Goal: Task Accomplishment & Management: Manage account settings

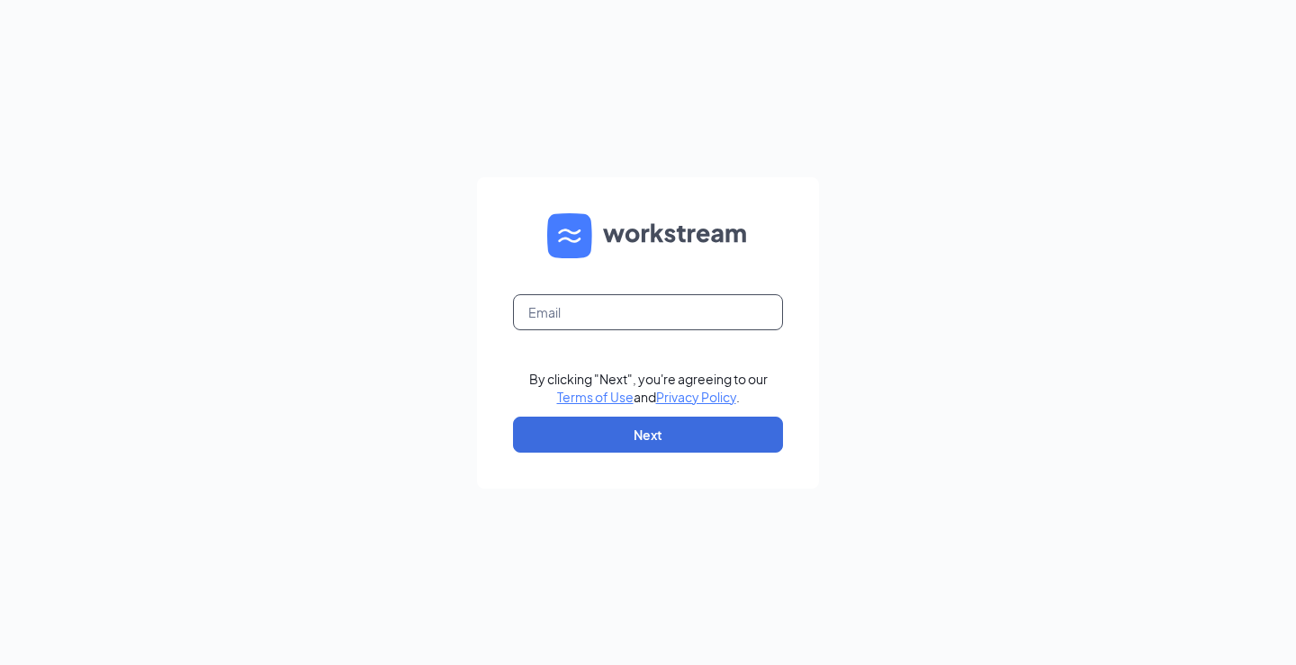
click at [610, 300] on input "text" at bounding box center [648, 312] width 270 height 36
type input "shall@moxies.eatz.ca"
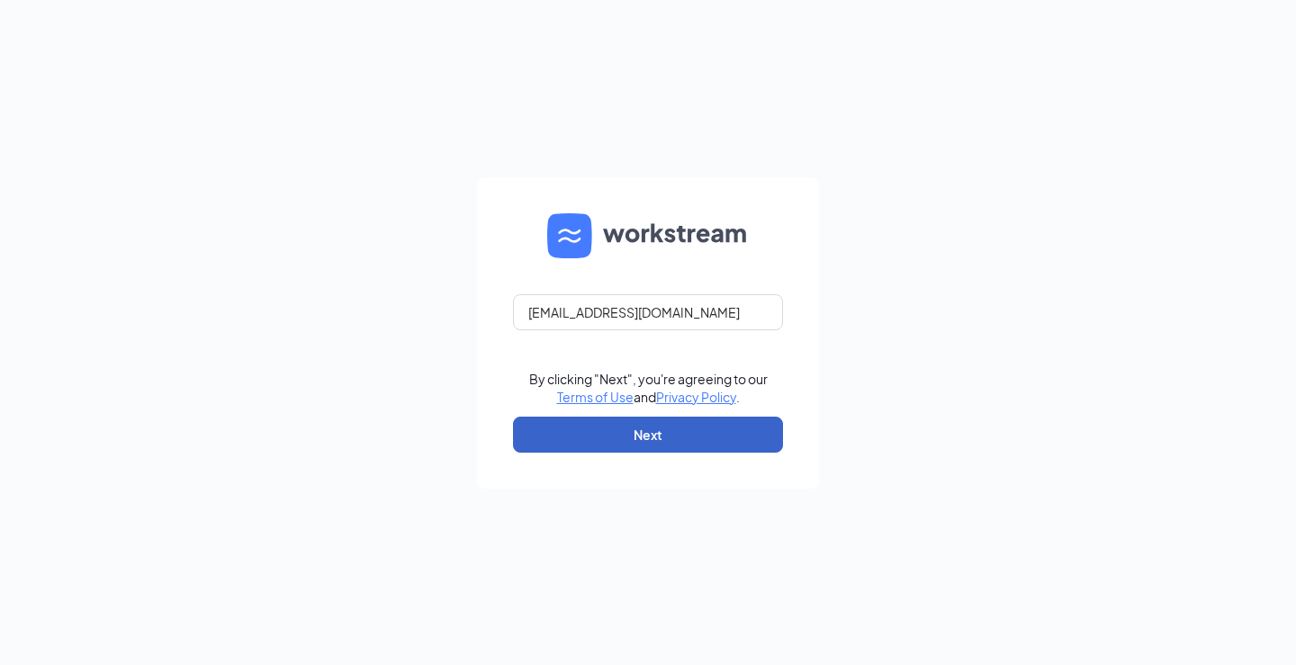
click at [635, 445] on button "Next" at bounding box center [648, 435] width 270 height 36
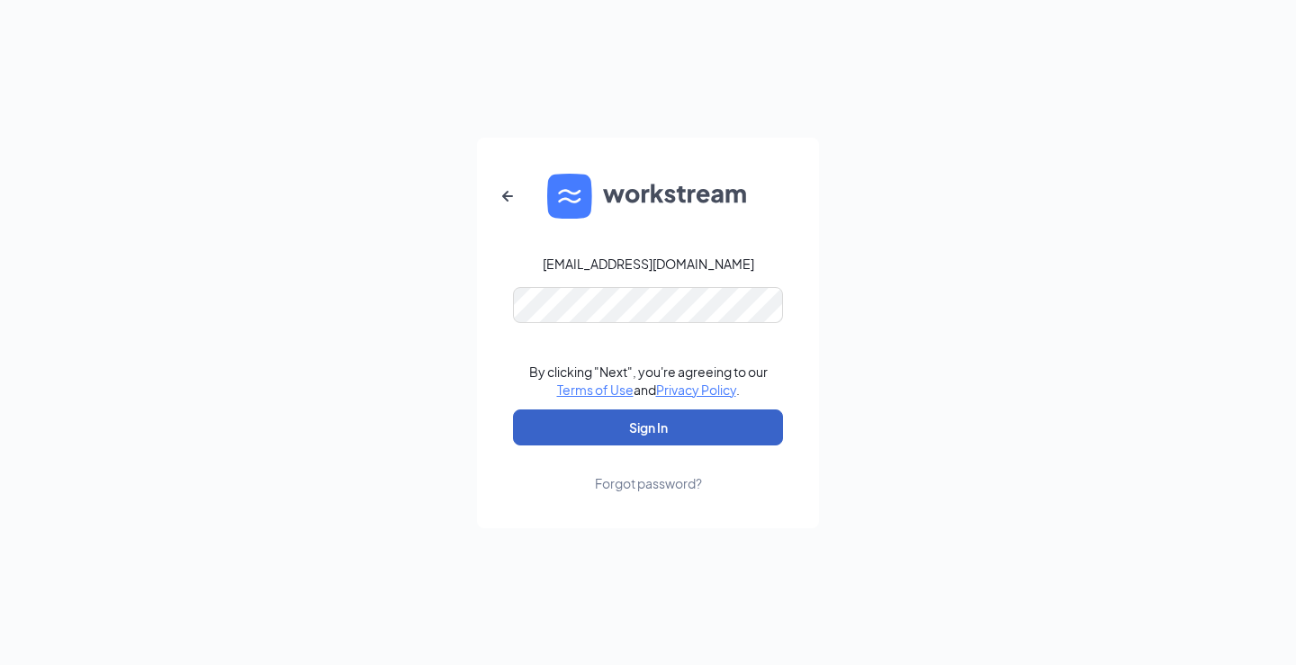
click at [621, 427] on button "Sign In" at bounding box center [648, 427] width 270 height 36
click at [663, 436] on button "Sign In" at bounding box center [648, 427] width 270 height 36
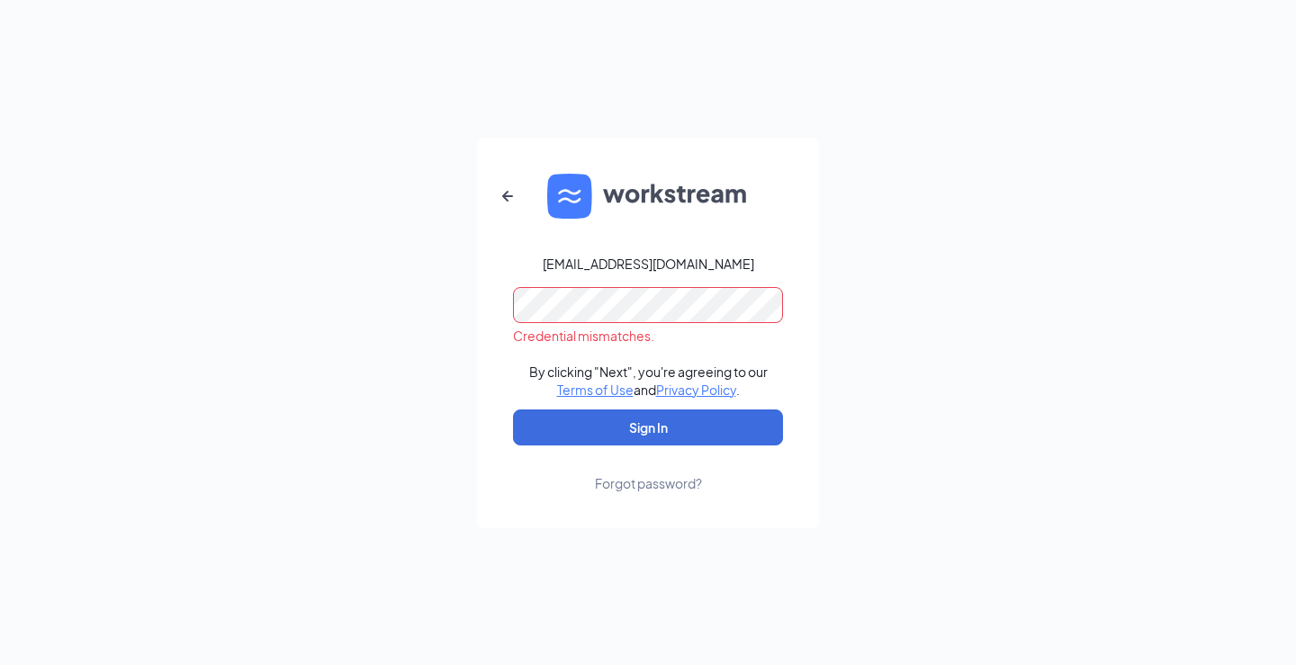
click at [668, 486] on div "Forgot password?" at bounding box center [648, 483] width 107 height 18
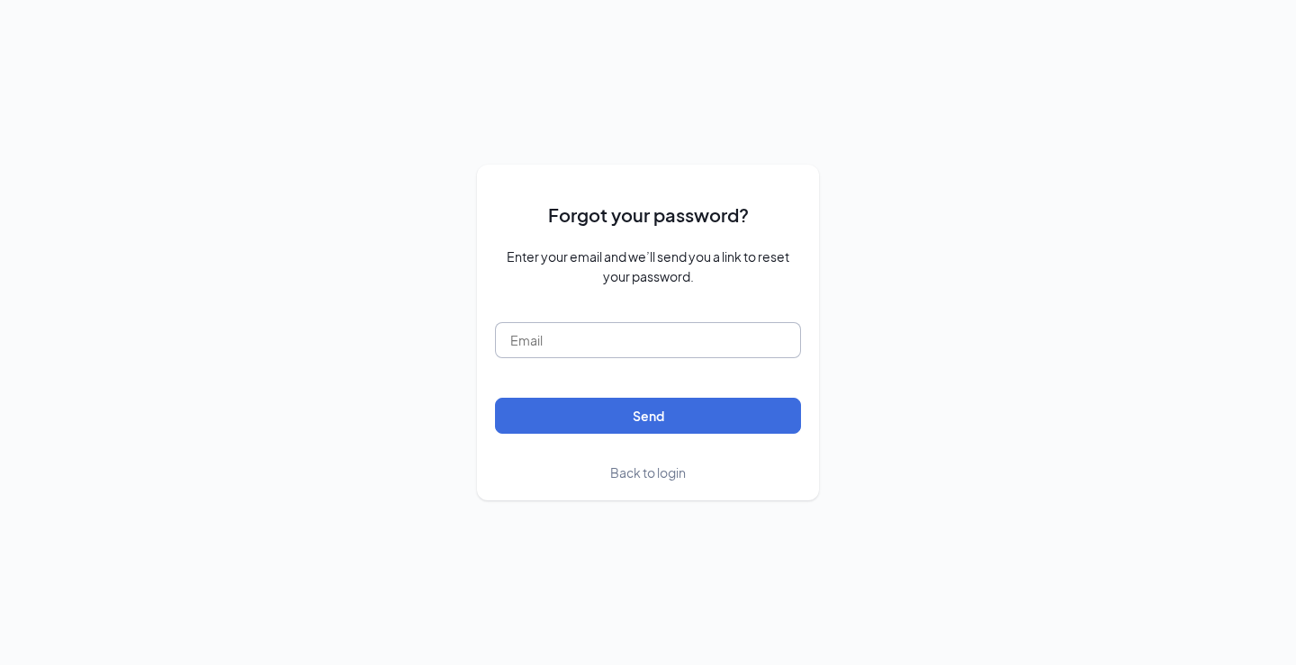
click at [622, 334] on input "text" at bounding box center [648, 340] width 306 height 36
type input "shall@moxies.eatz.ca"
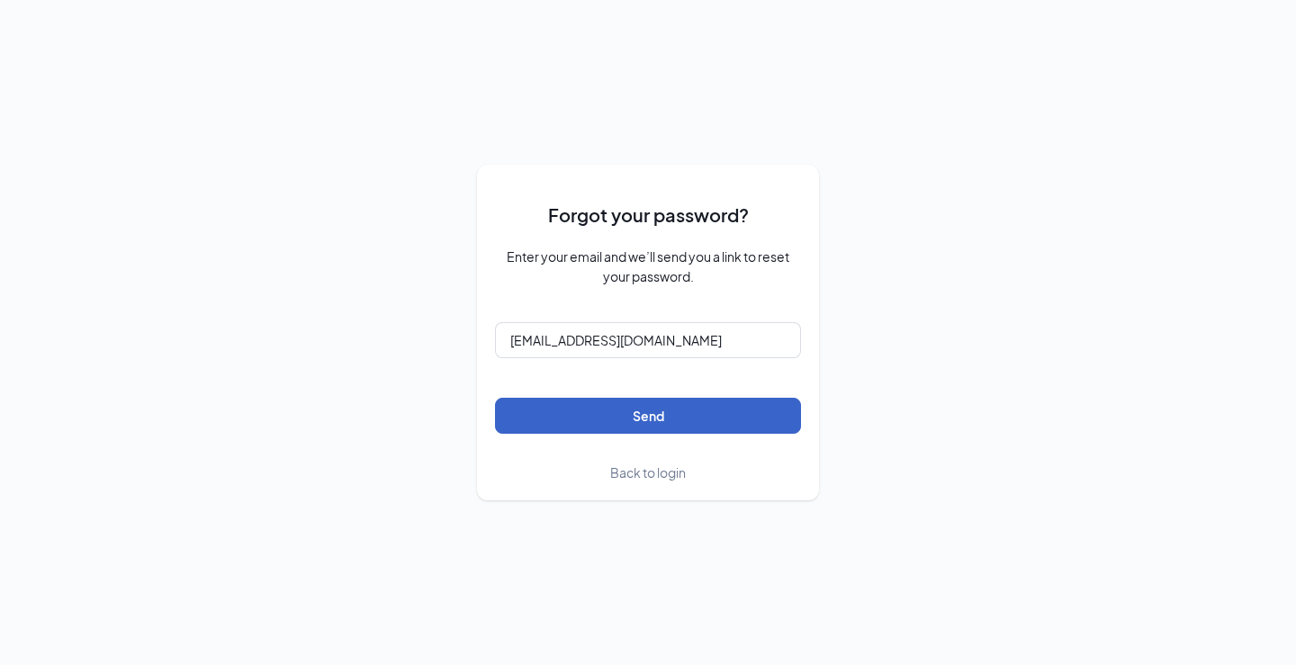
click at [651, 412] on button "Send" at bounding box center [648, 416] width 306 height 36
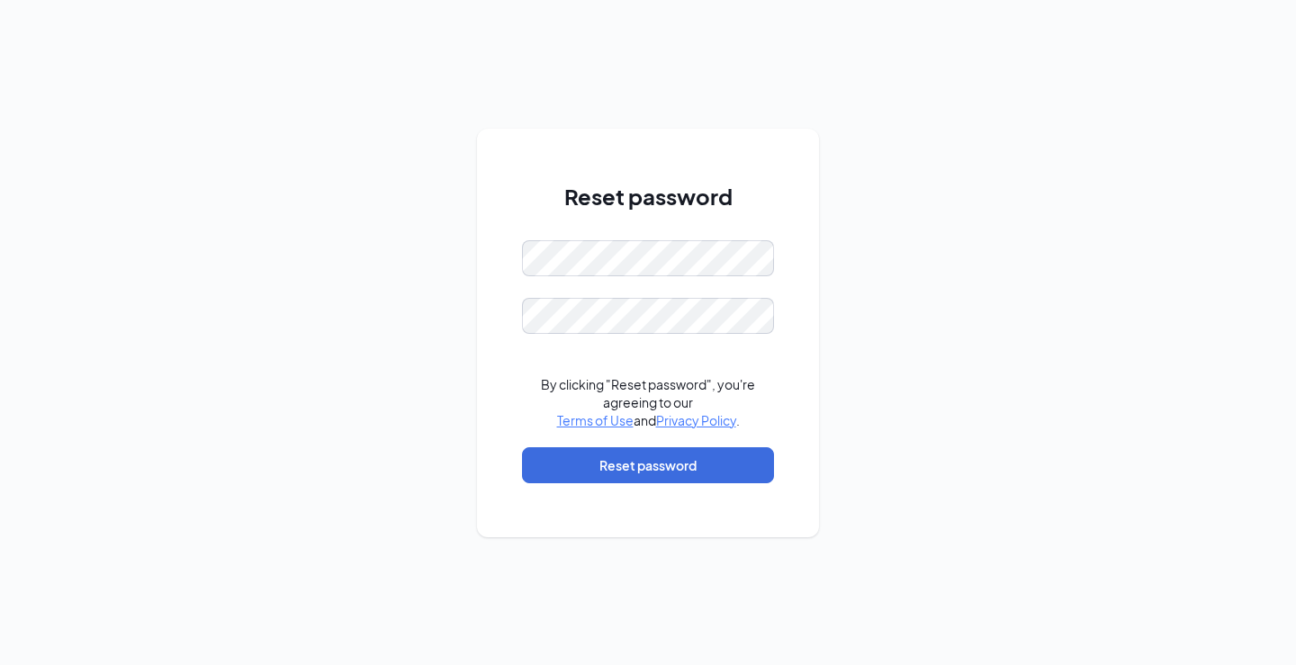
click at [958, 202] on div "Reset password By clicking "Reset password", you're agreeing to our Terms of Us…" at bounding box center [648, 332] width 1296 height 665
click at [247, 215] on div "Reset password By clicking "Reset password", you're agreeing to our Terms of Us…" at bounding box center [648, 332] width 1296 height 665
click at [931, 482] on div "Reset password By clicking "Reset password", you're agreeing to our Terms of Us…" at bounding box center [648, 332] width 1296 height 665
click at [706, 464] on button "Reset password" at bounding box center [648, 465] width 252 height 36
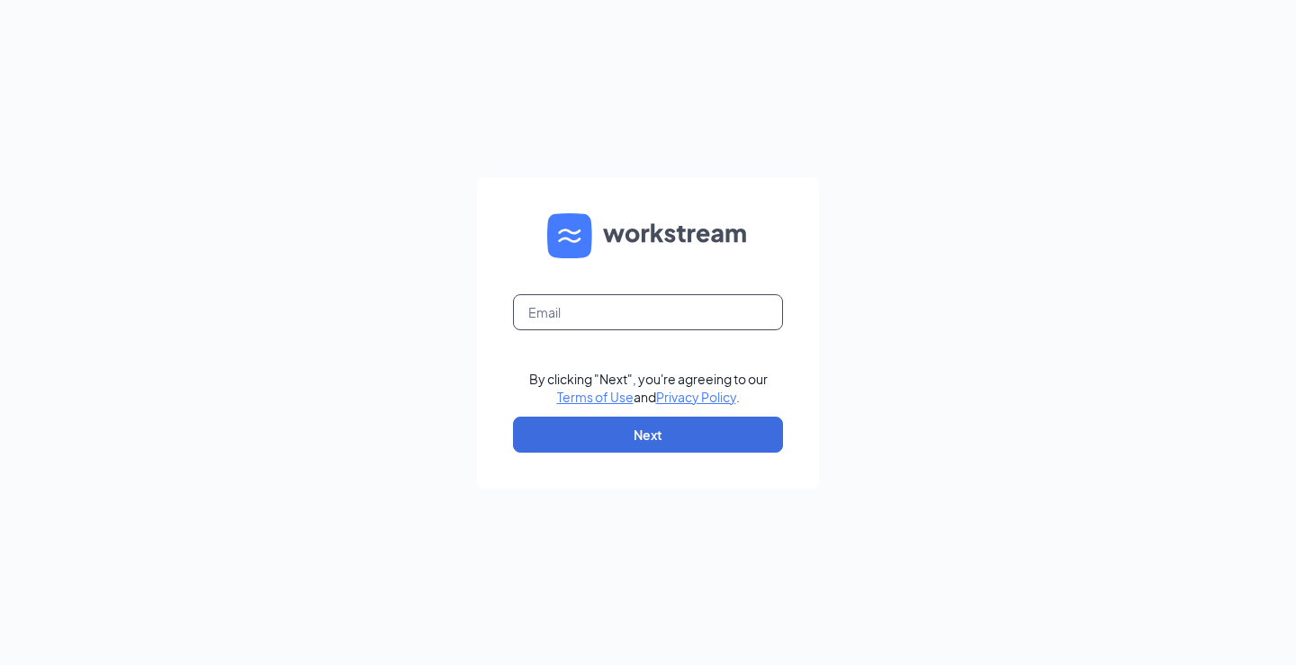
click at [652, 295] on input "text" at bounding box center [648, 312] width 270 height 36
type input "shall@moxies.eatz.ca"
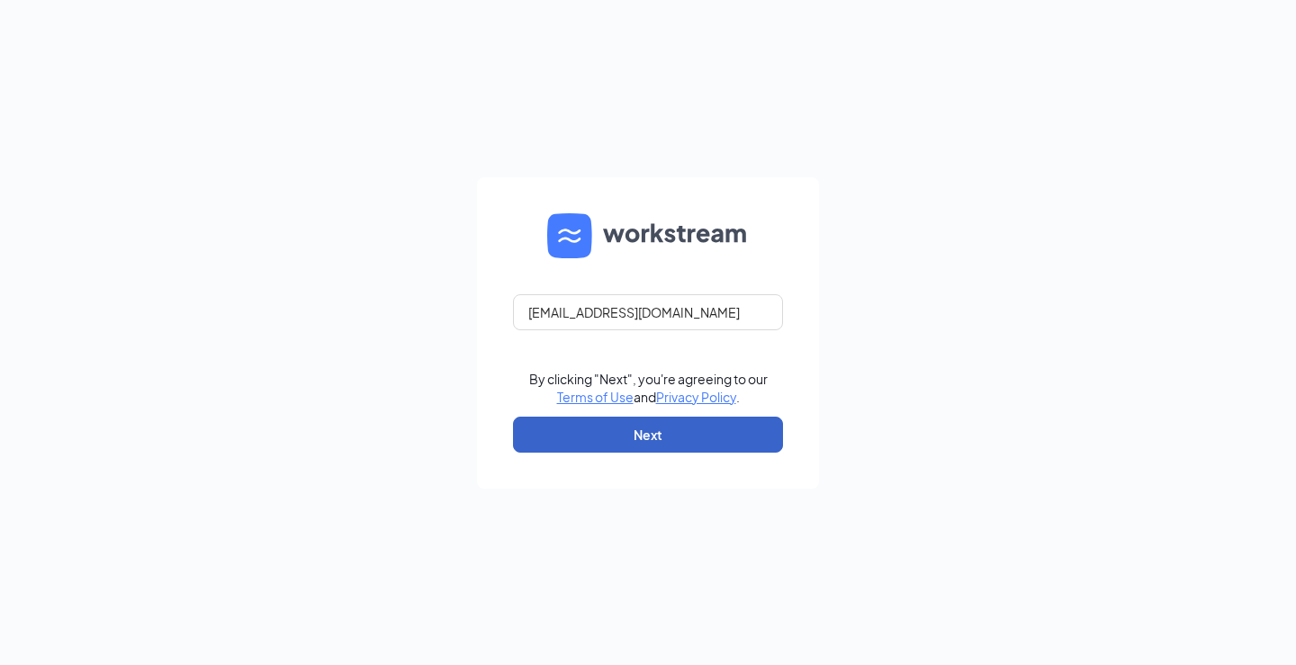
click at [652, 439] on button "Next" at bounding box center [648, 435] width 270 height 36
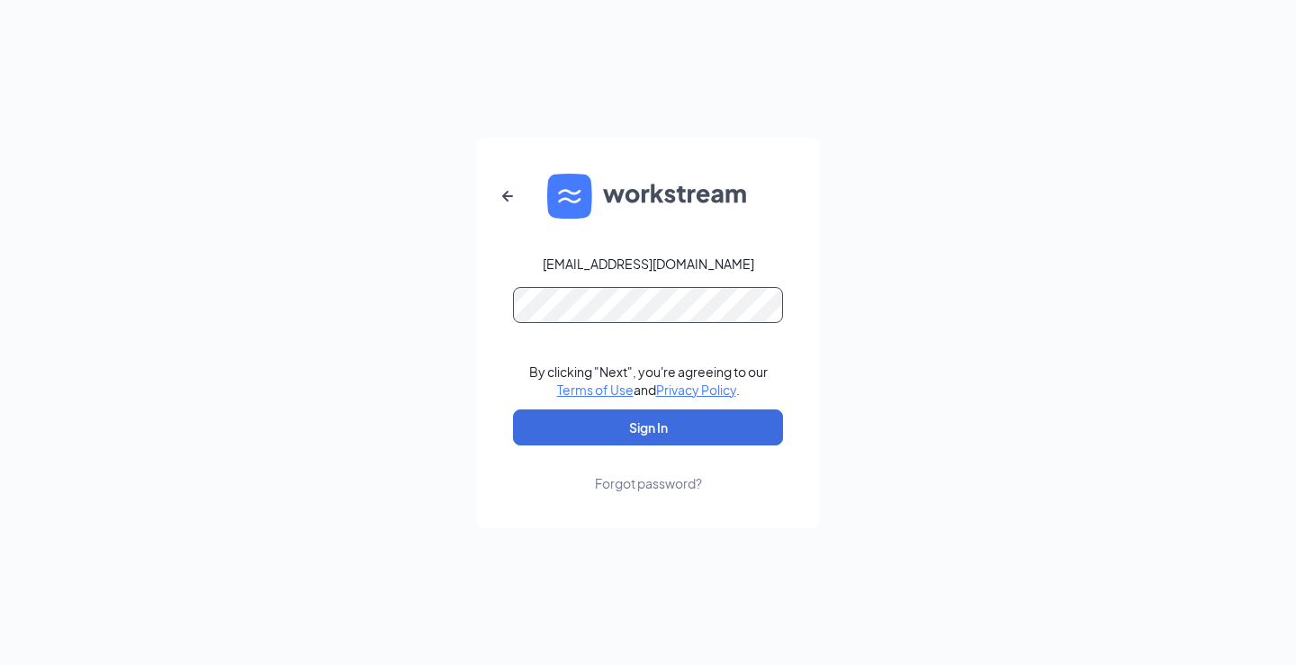
click at [513, 409] on button "Sign In" at bounding box center [648, 427] width 270 height 36
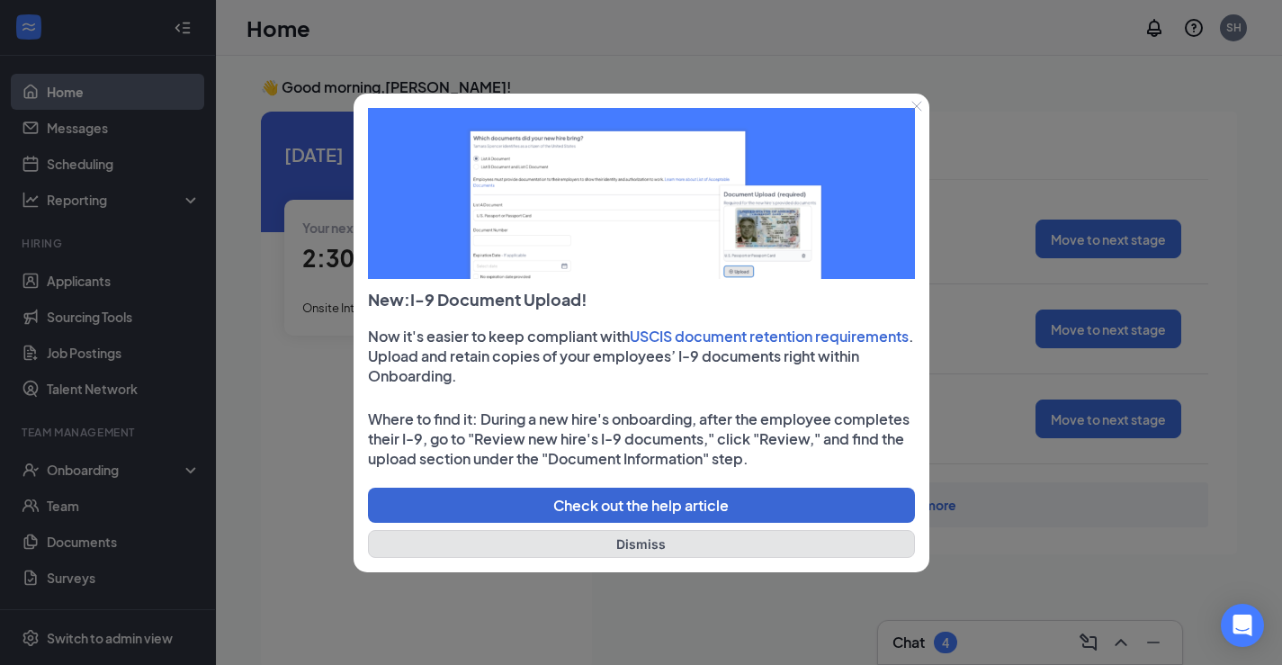
click at [650, 540] on button "Dismiss" at bounding box center [641, 544] width 547 height 28
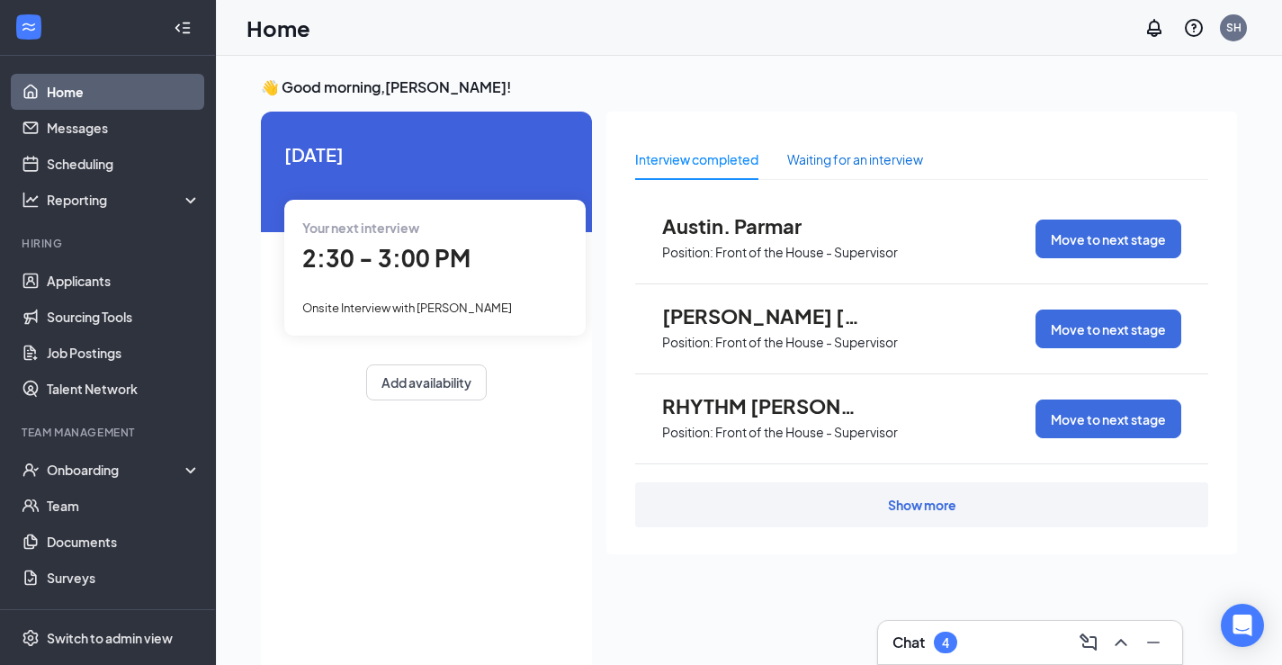
click at [849, 153] on div "Waiting for an interview" at bounding box center [855, 159] width 136 height 20
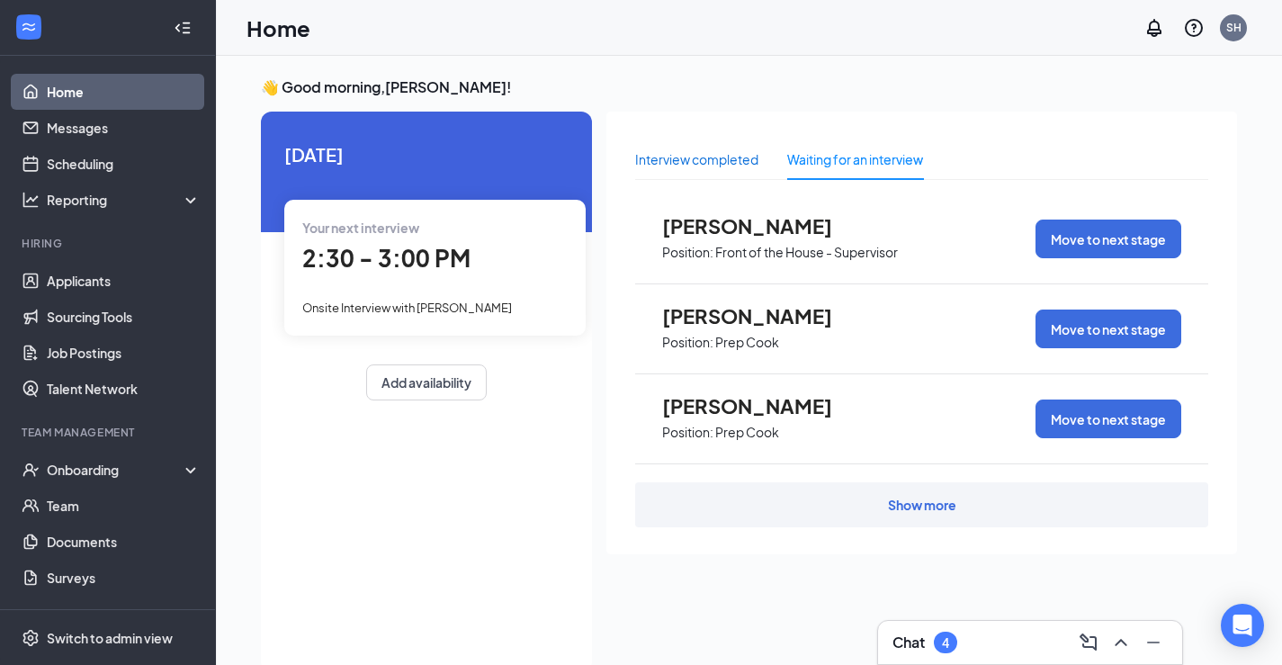
click at [707, 165] on div "Interview completed" at bounding box center [696, 159] width 123 height 20
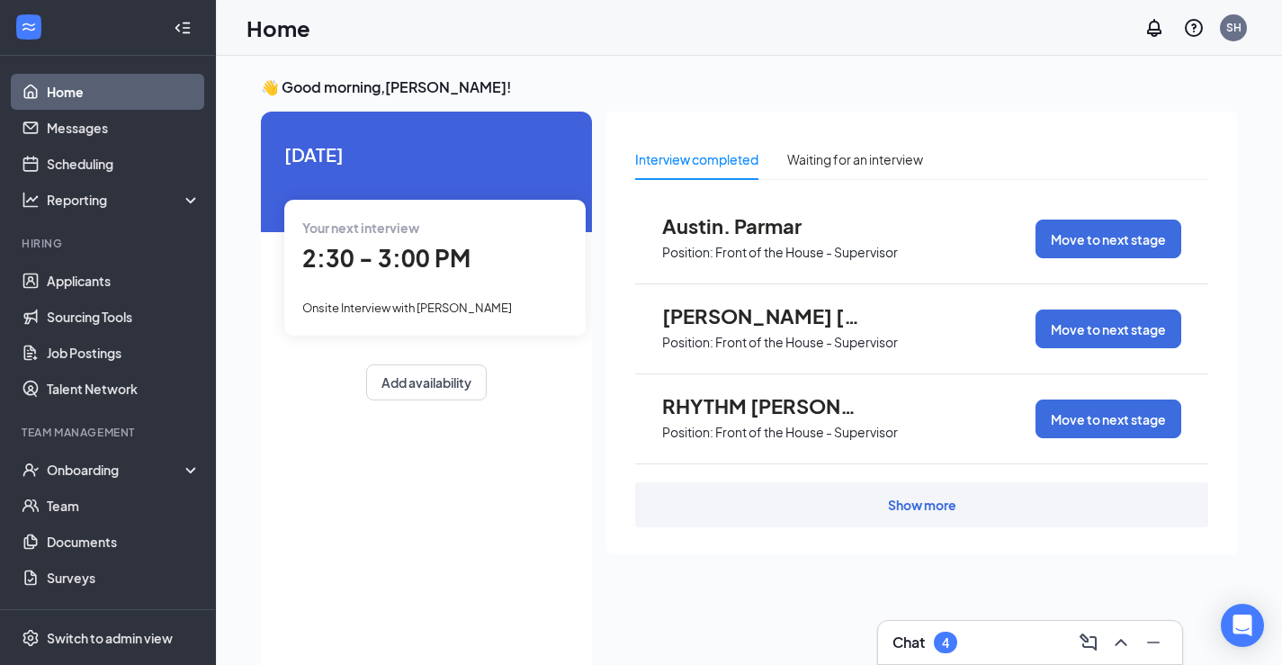
click at [922, 499] on div "Show more" at bounding box center [922, 505] width 68 height 18
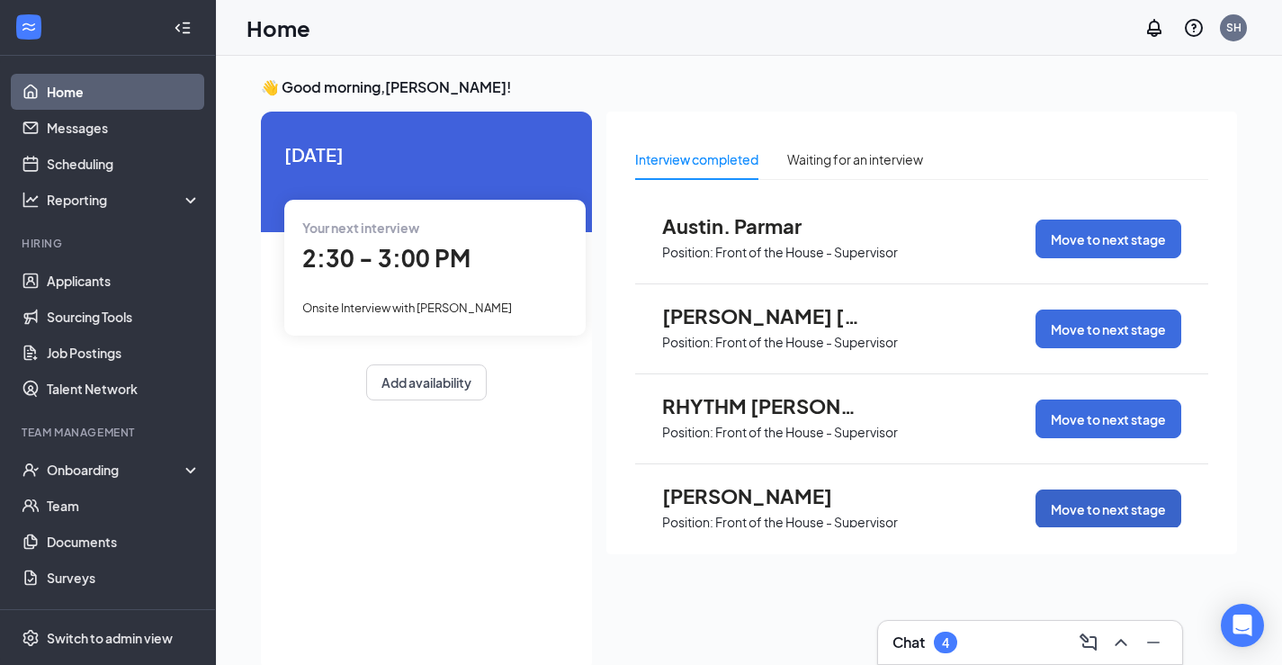
click at [1128, 512] on button "Move to next stage" at bounding box center [1109, 509] width 146 height 39
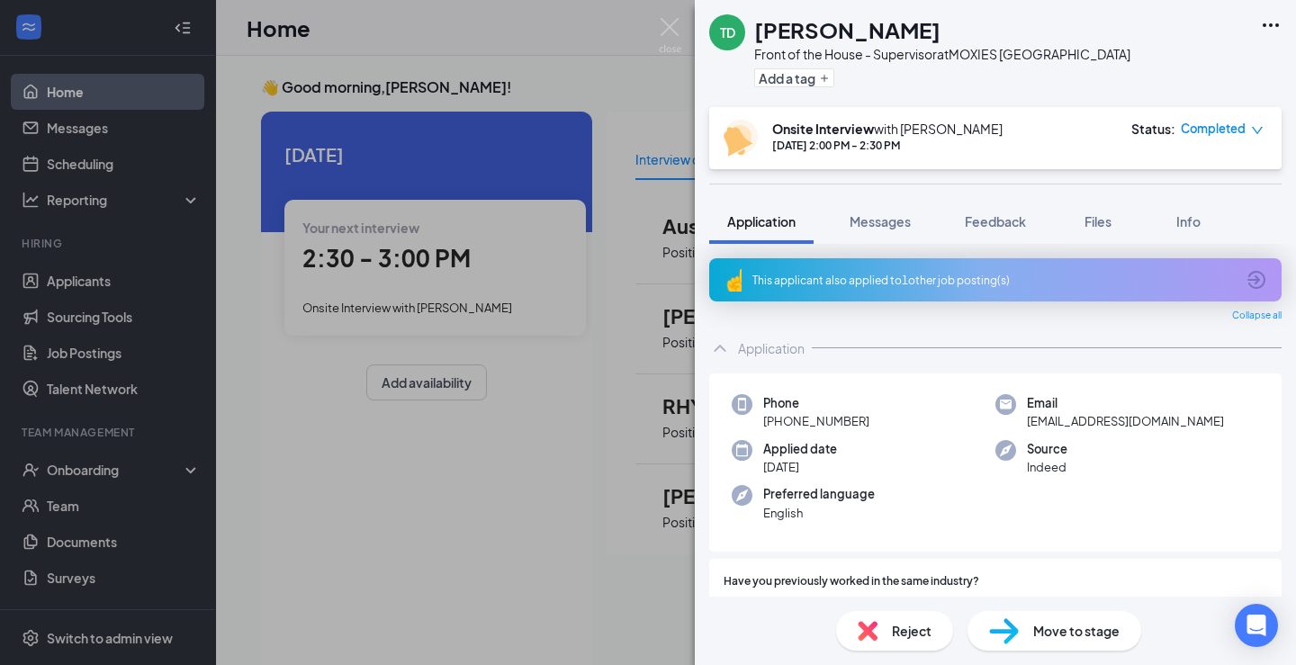
click at [1055, 631] on span "Move to stage" at bounding box center [1076, 631] width 86 height 20
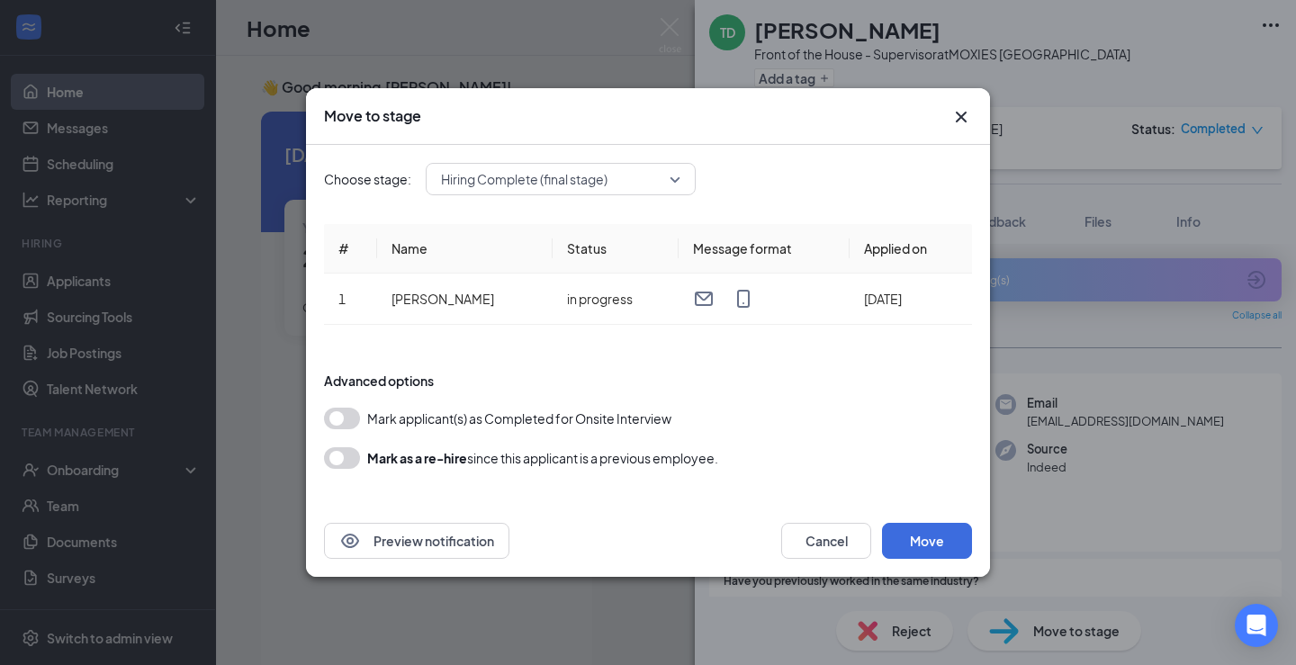
click at [667, 176] on span "Hiring Complete (final stage)" at bounding box center [560, 179] width 239 height 27
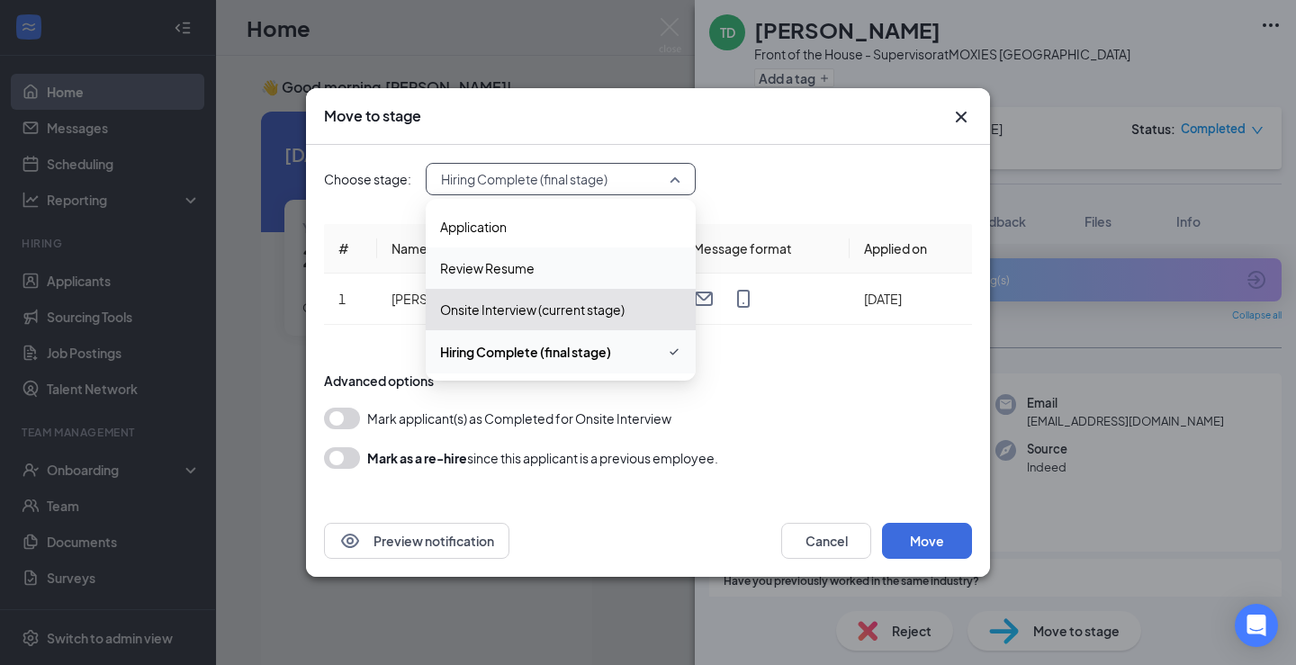
click at [578, 299] on div "Onsite Interview (current stage)" at bounding box center [561, 309] width 270 height 41
click at [830, 184] on div "Choose stage: Hiring Complete (final stage) 3728019 4069529 3728020 Application…" at bounding box center [648, 179] width 648 height 32
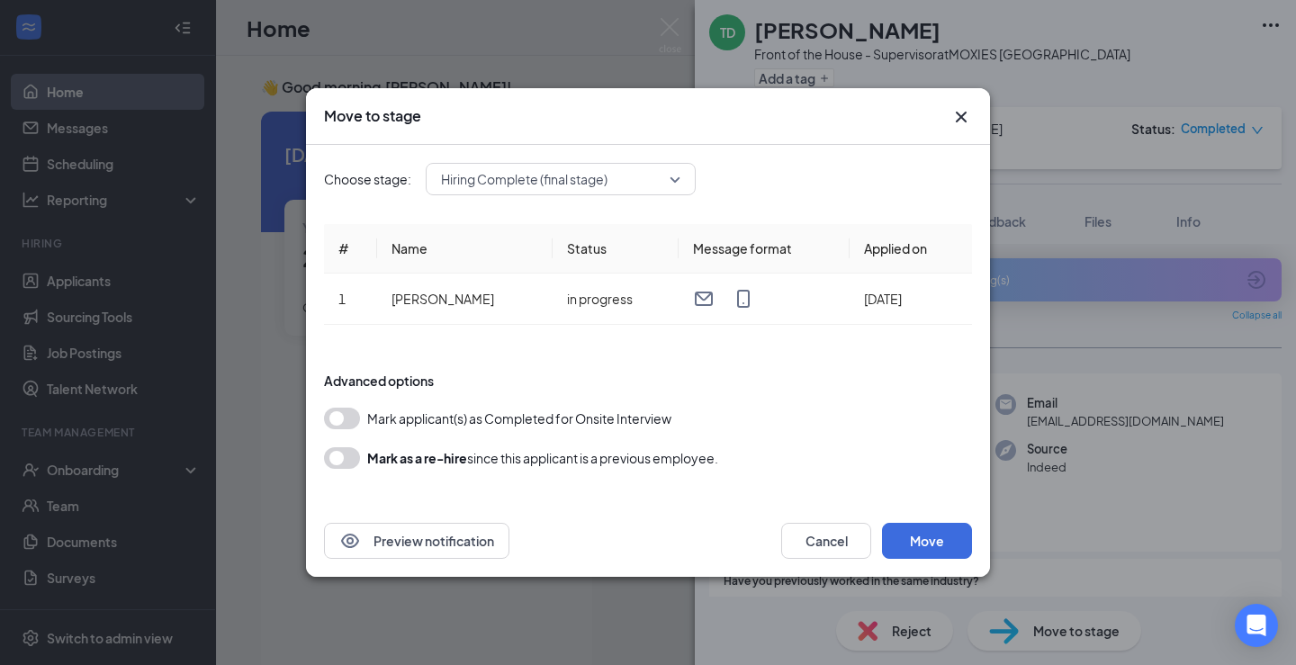
click at [960, 112] on icon "Cross" at bounding box center [961, 117] width 22 height 22
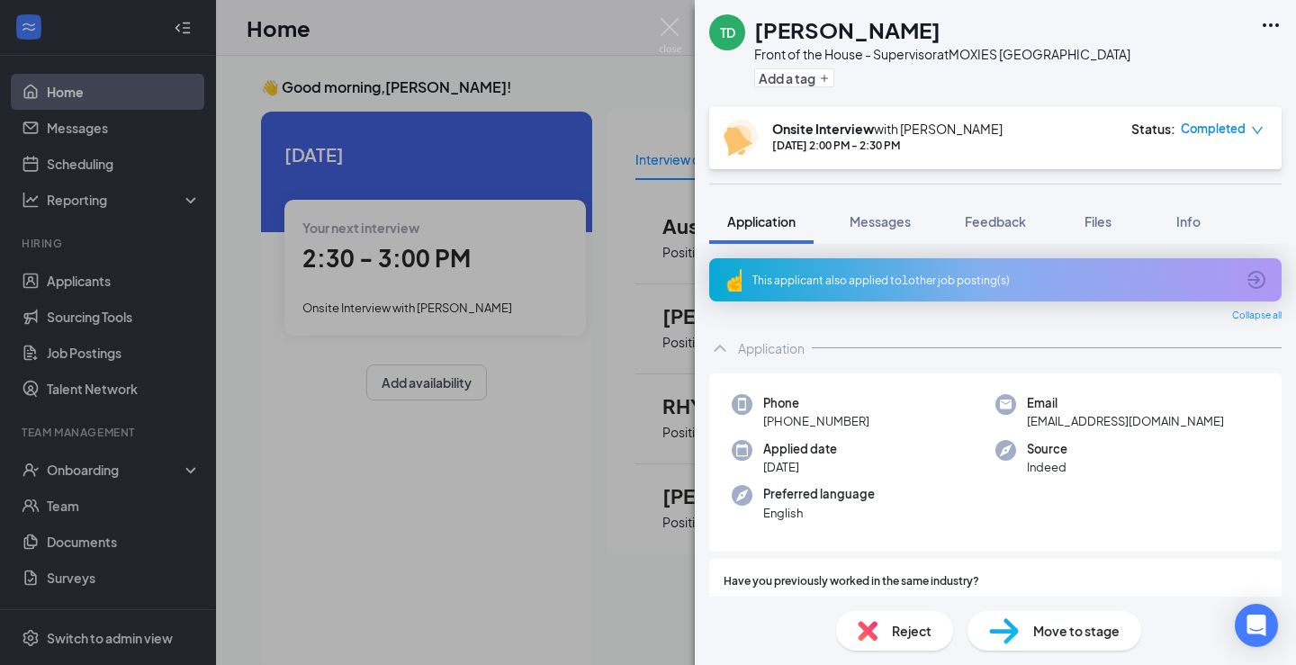
click at [503, 559] on div "TD Tristan Davey Front of the House - Supervisor at MOXIES Toronto Downtown Add…" at bounding box center [648, 332] width 1296 height 665
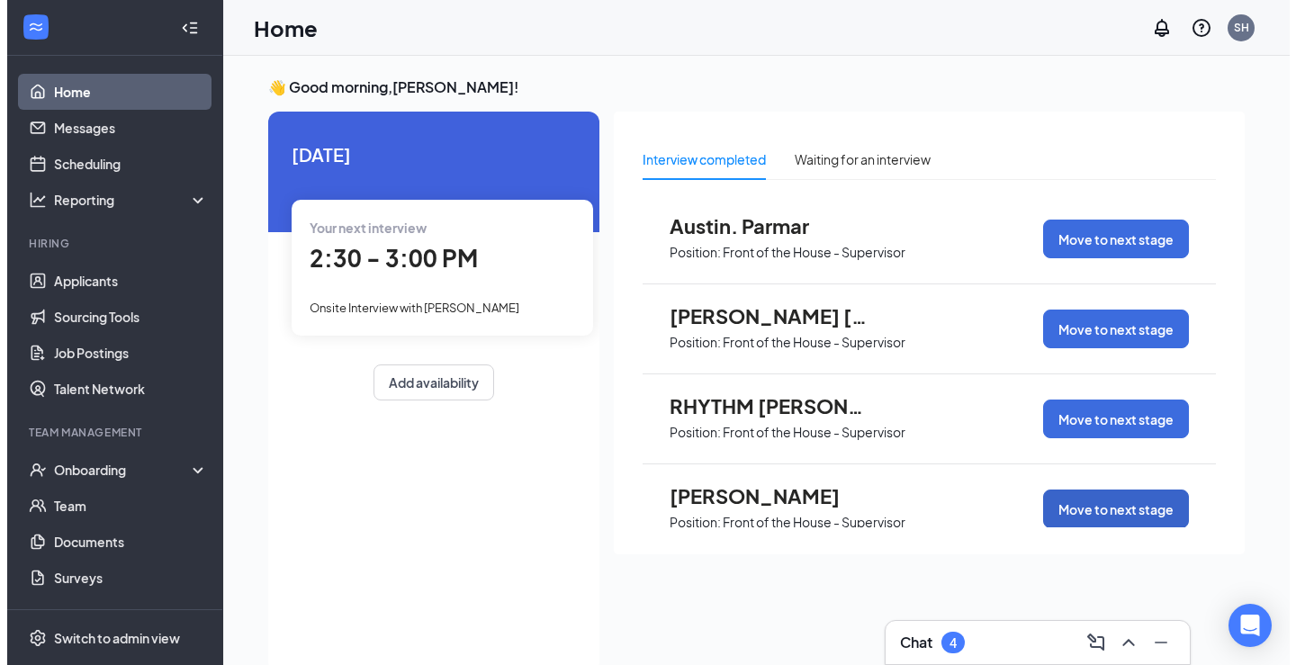
scroll to position [1, 0]
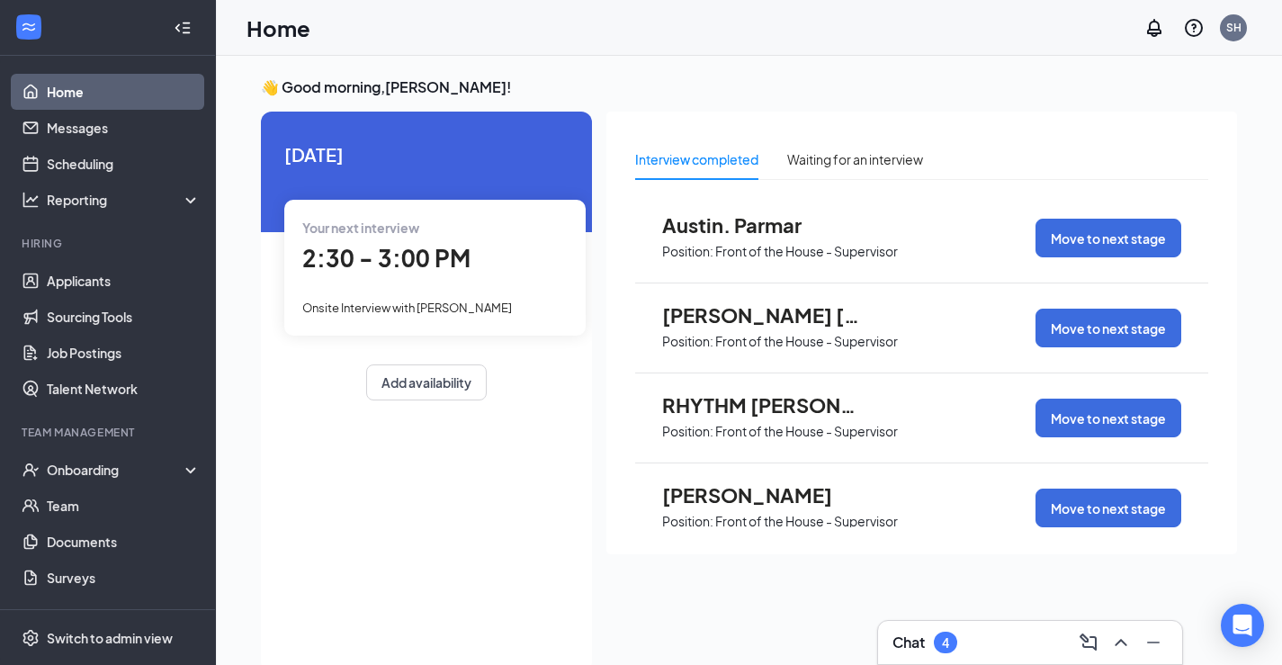
click at [898, 246] on p "Front of the House - Supervisor" at bounding box center [806, 251] width 183 height 17
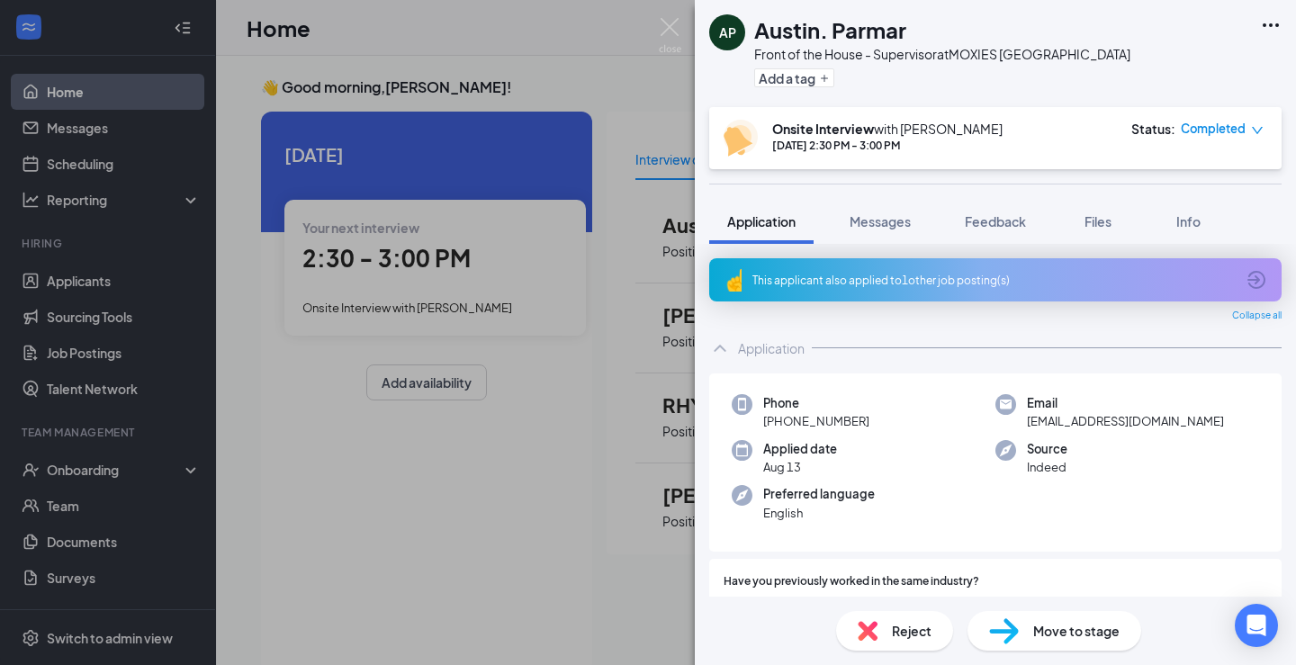
click at [881, 635] on div "Reject" at bounding box center [894, 631] width 117 height 40
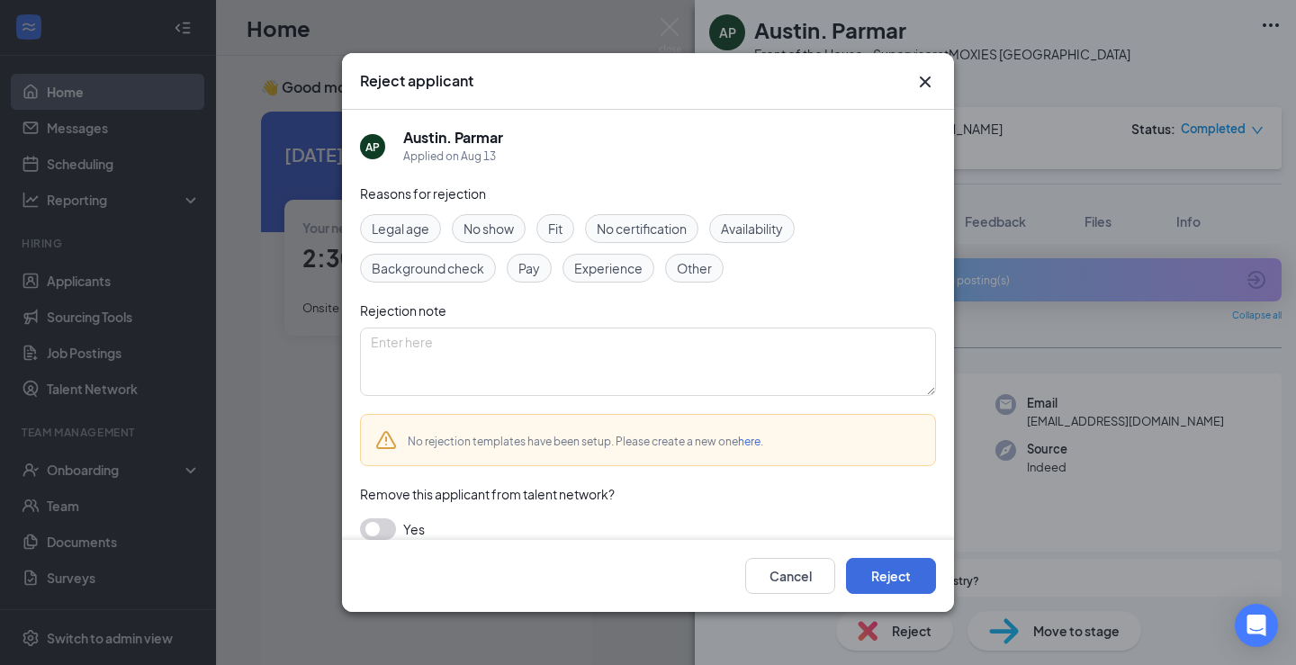
click at [928, 83] on icon "Cross" at bounding box center [925, 82] width 22 height 22
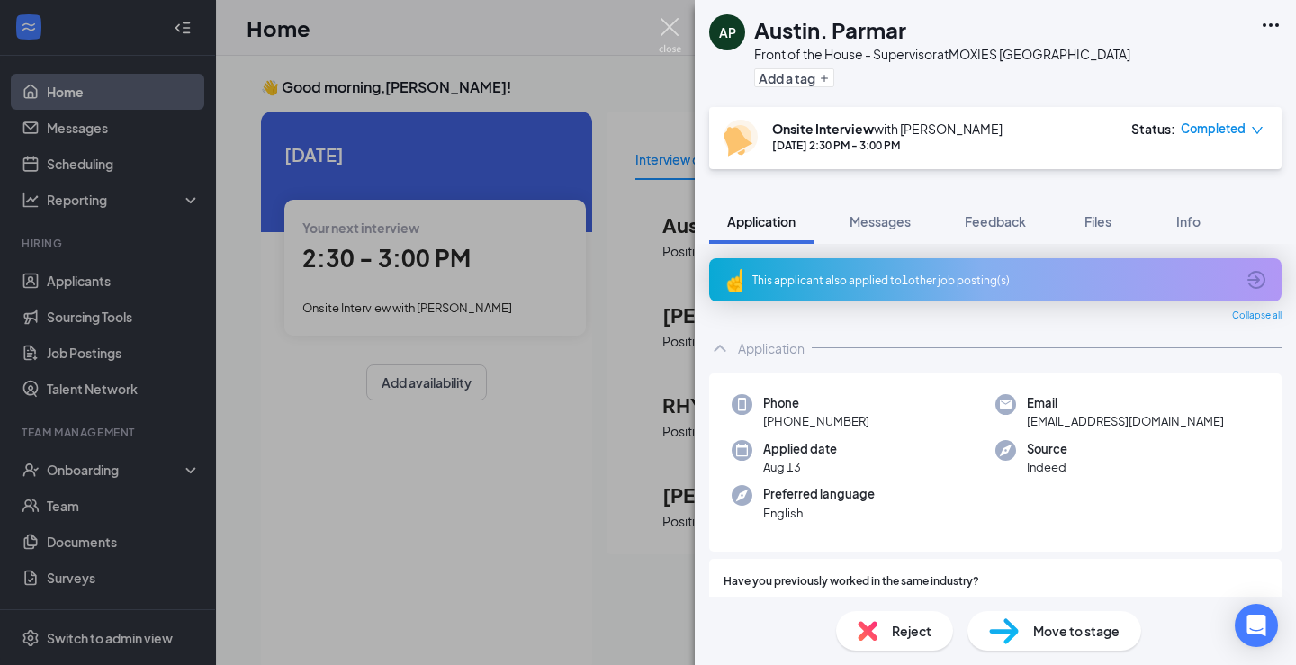
click at [679, 25] on img at bounding box center [670, 35] width 22 height 35
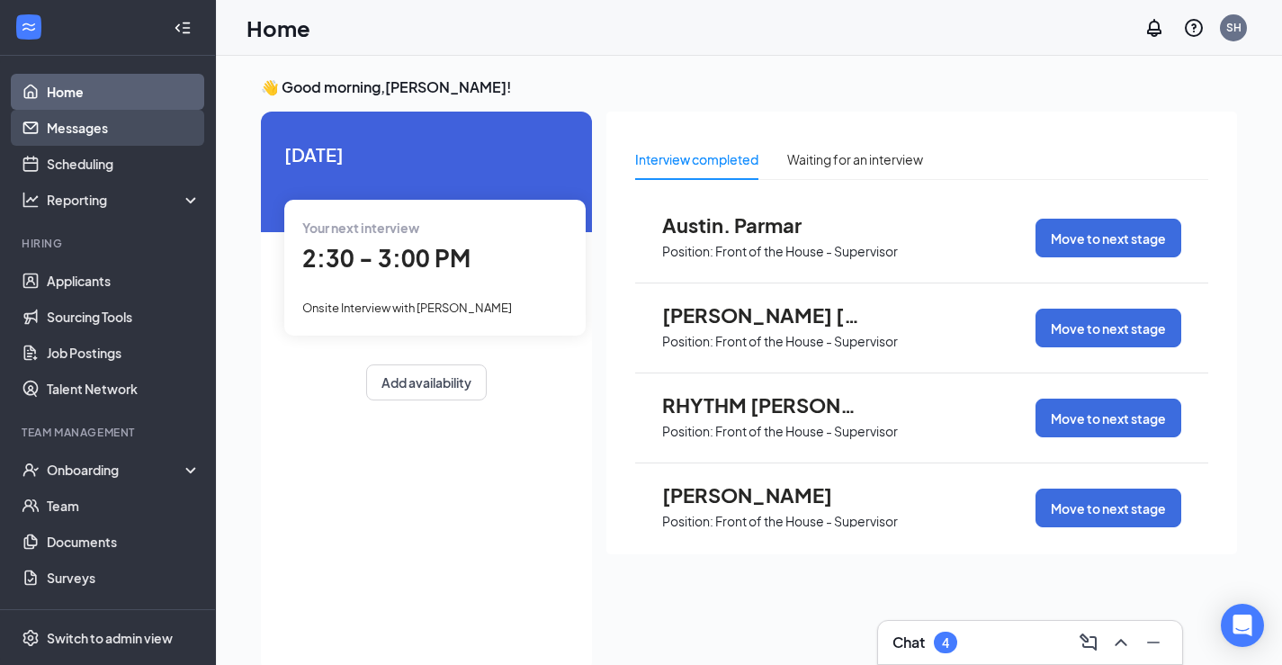
click at [112, 124] on link "Messages" at bounding box center [124, 128] width 154 height 36
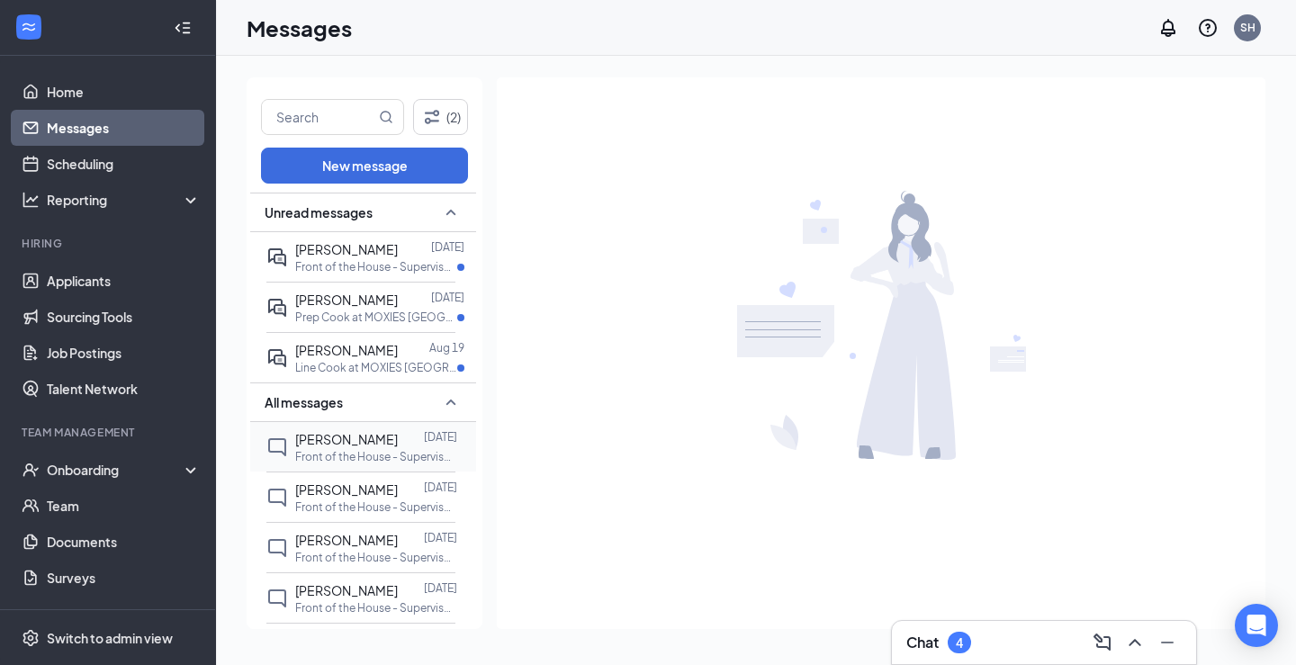
click at [347, 449] on p "Front of the House - Supervisor at MOXIES Toronto Downtown" at bounding box center [376, 456] width 162 height 15
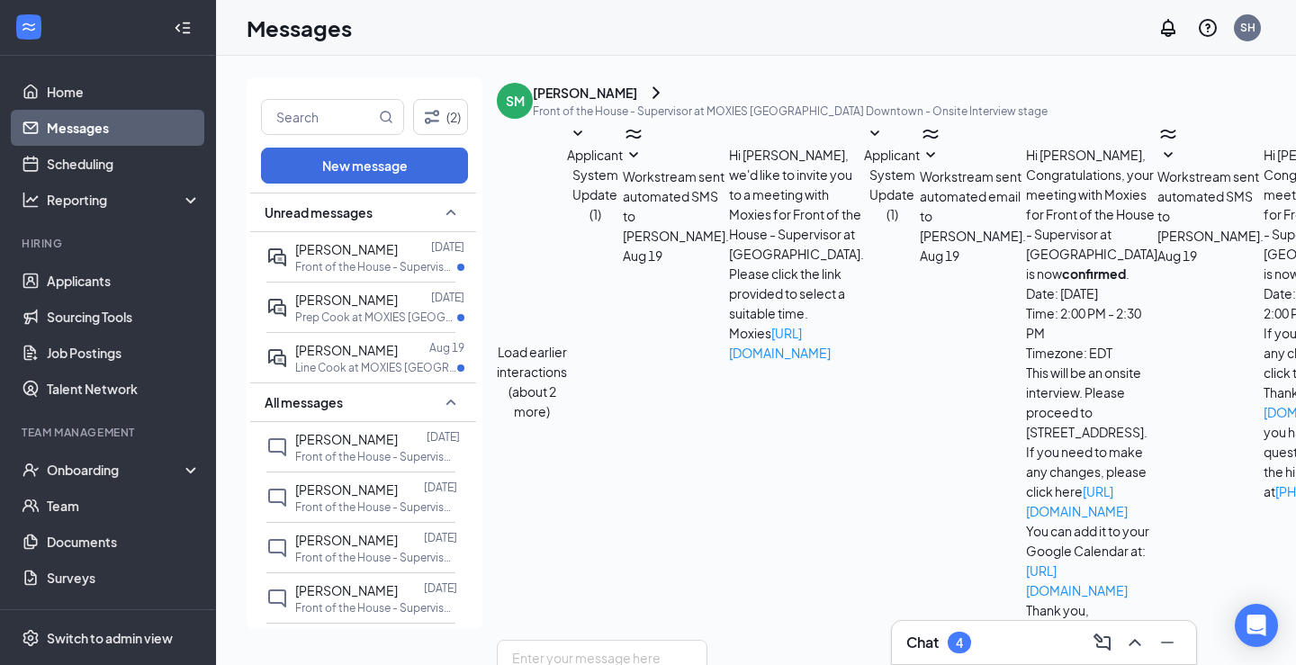
scroll to position [270, 0]
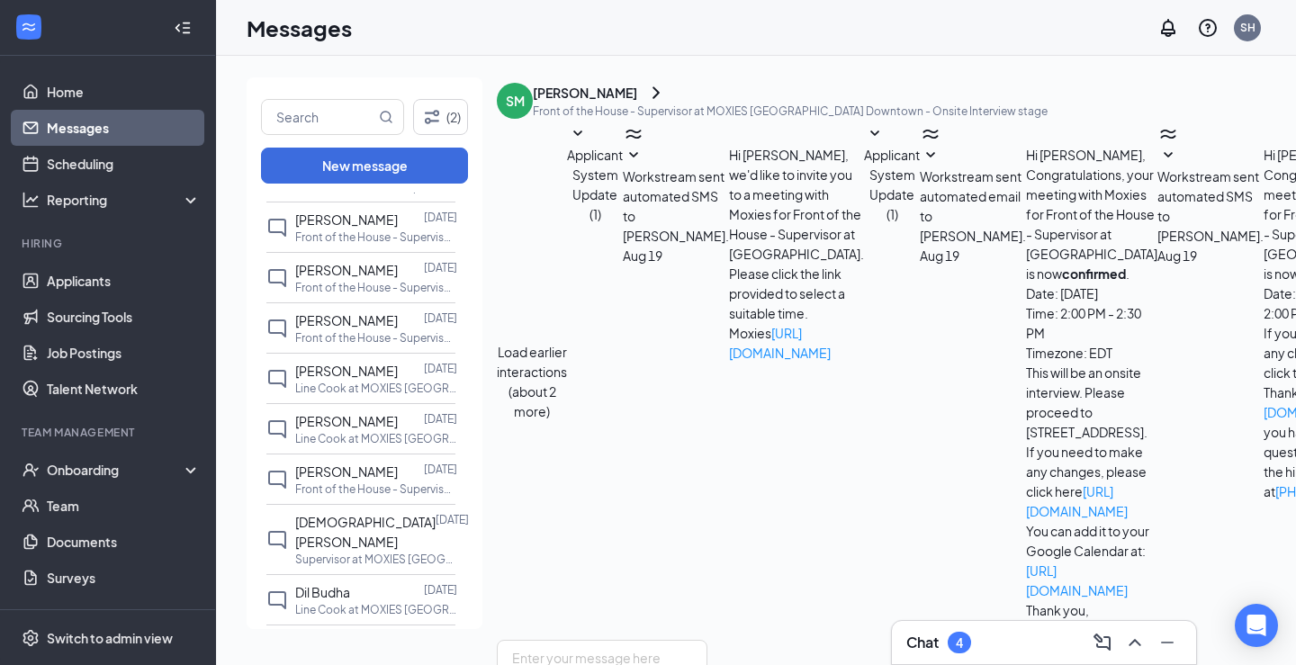
click at [339, 473] on span "Sam Keller" at bounding box center [346, 471] width 103 height 16
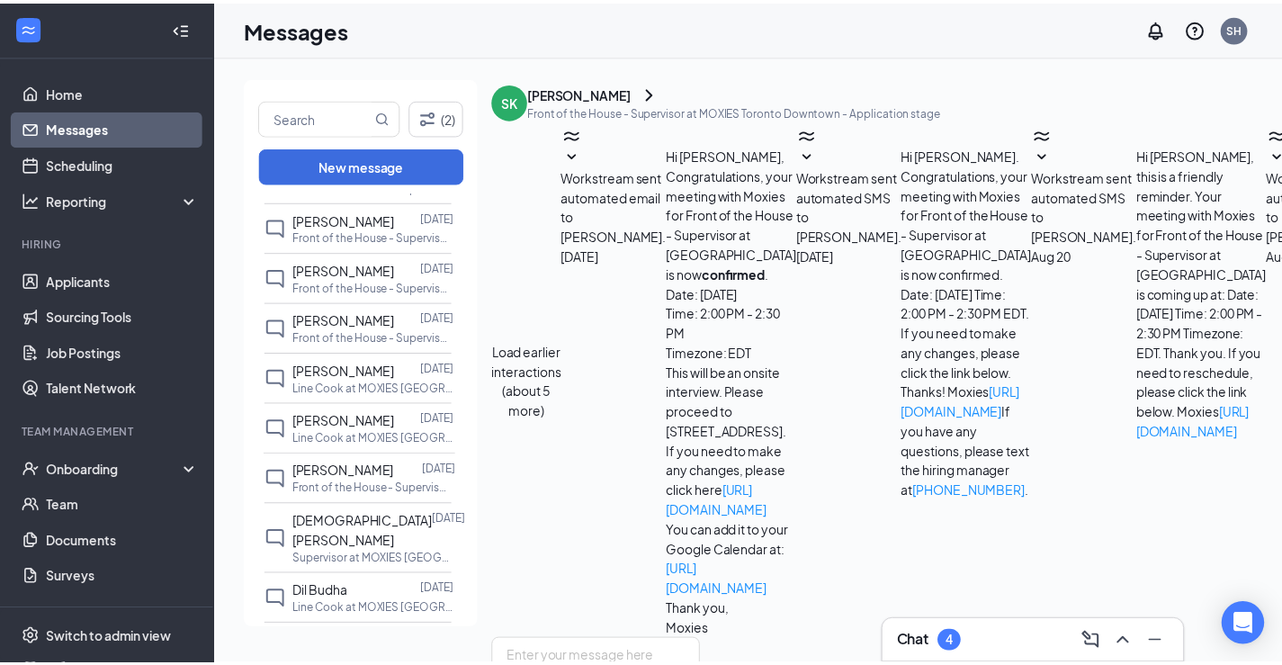
scroll to position [422, 0]
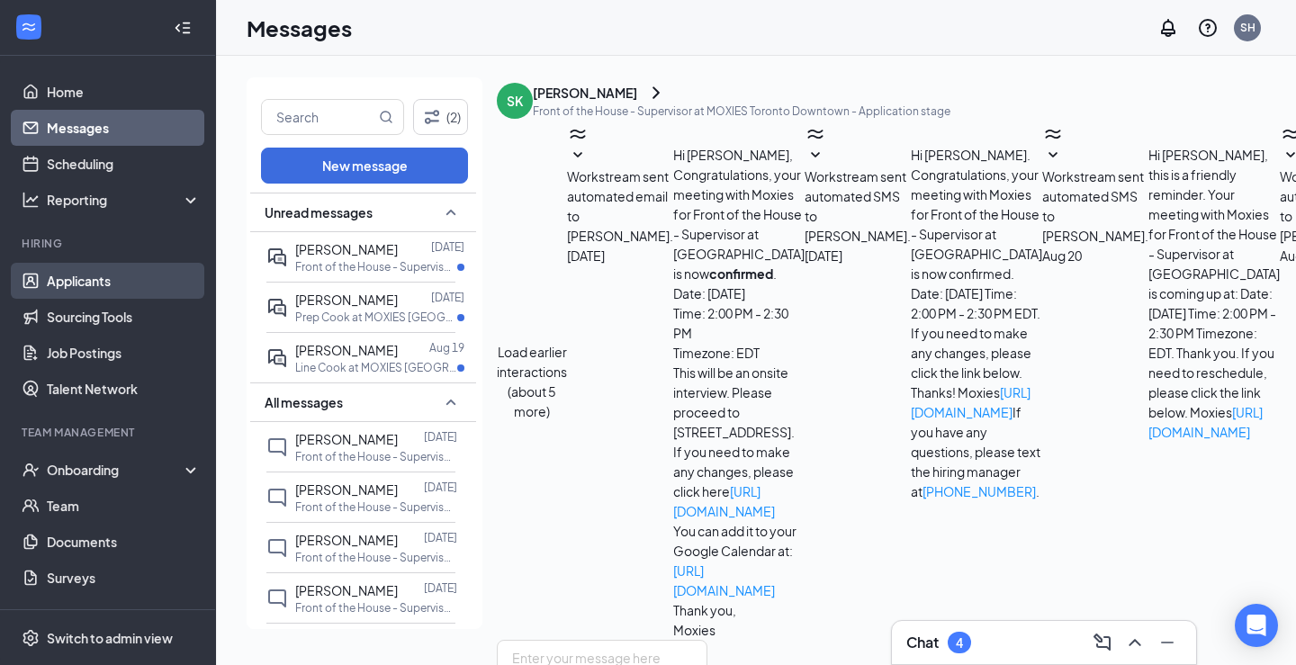
click at [95, 283] on link "Applicants" at bounding box center [124, 281] width 154 height 36
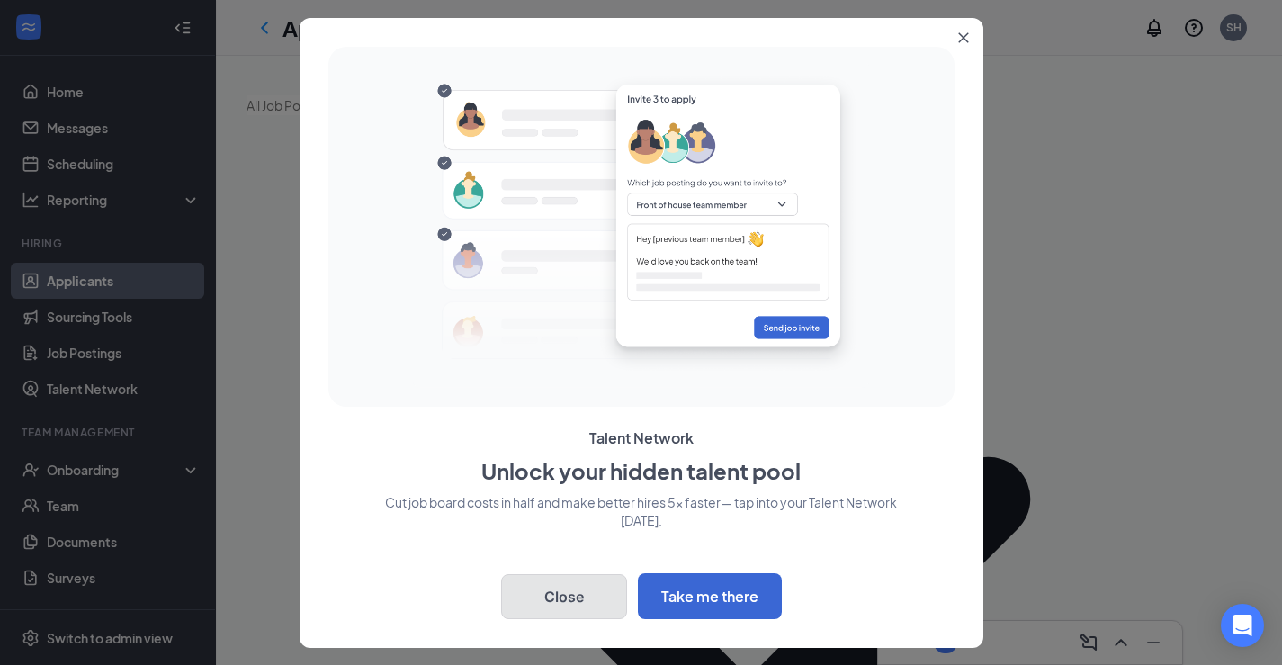
drag, startPoint x: 552, startPoint y: 598, endPoint x: 567, endPoint y: 606, distance: 17.3
click at [555, 601] on button "Close" at bounding box center [564, 596] width 126 height 45
